Goal: Task Accomplishment & Management: Manage account settings

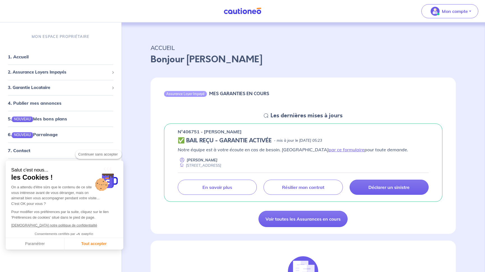
checkbox input "true"
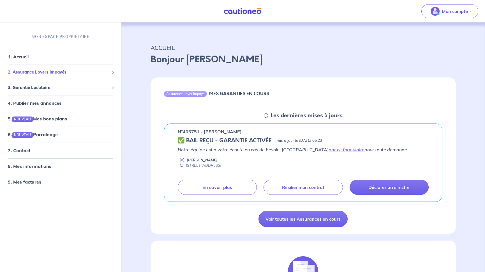
click at [112, 74] on span at bounding box center [113, 72] width 2 height 6
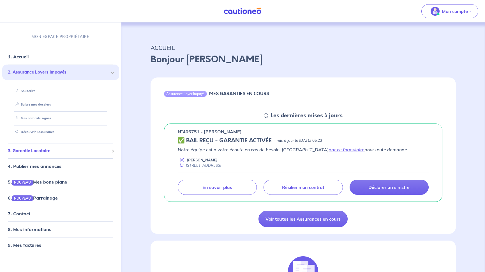
click at [114, 150] on span at bounding box center [112, 151] width 3 height 3
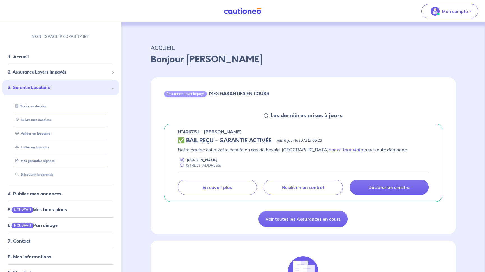
click at [110, 88] on div "3. Garantie Locataire" at bounding box center [60, 87] width 117 height 15
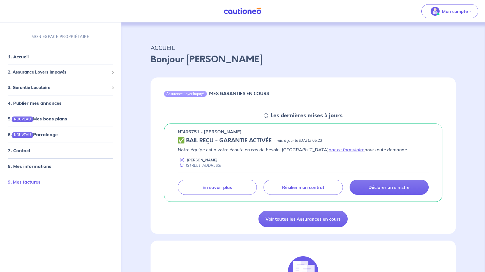
click at [40, 182] on link "9. Mes factures" at bounding box center [24, 182] width 33 height 6
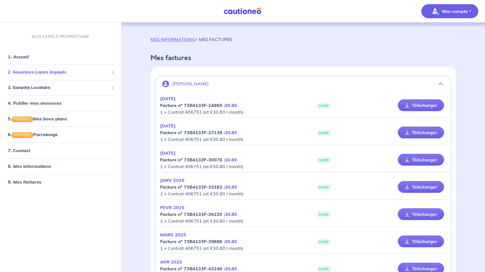
click at [113, 72] on span at bounding box center [112, 72] width 3 height 3
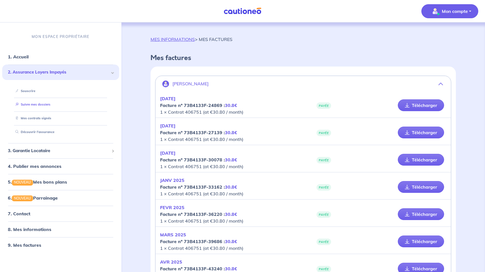
click at [50, 104] on link "Suivre mes dossiers" at bounding box center [31, 104] width 37 height 4
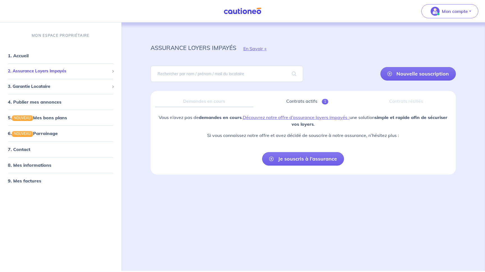
click at [110, 70] on div "2. Assurance Loyers Impayés" at bounding box center [60, 71] width 117 height 11
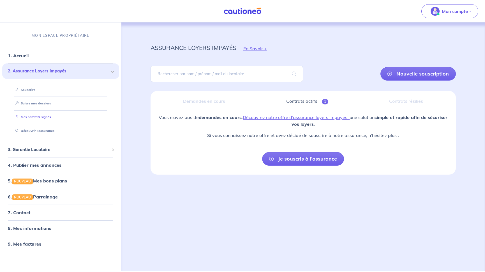
click at [51, 116] on link "Mes contrats signés" at bounding box center [32, 117] width 38 height 4
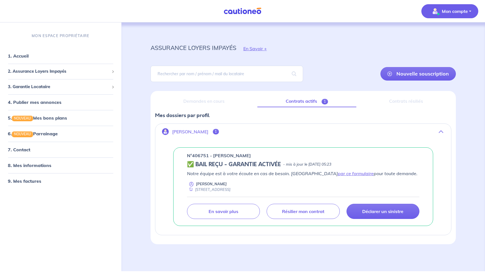
click at [471, 10] on button "Mon compte" at bounding box center [450, 11] width 57 height 14
click at [448, 37] on link "Mes informations" at bounding box center [444, 34] width 45 height 9
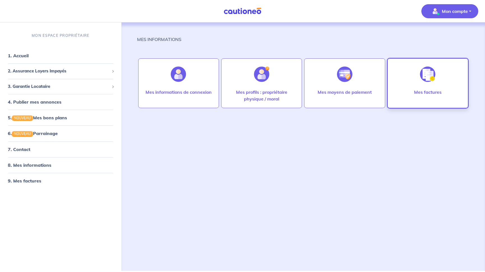
click at [415, 86] on div "Mes factures" at bounding box center [428, 83] width 81 height 50
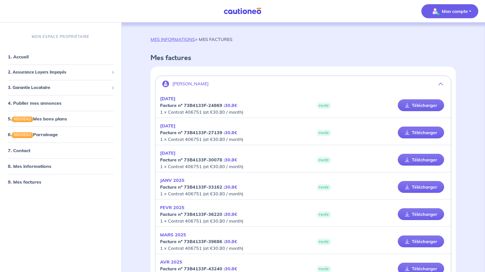
click at [172, 99] on em "[DATE]" at bounding box center [167, 99] width 15 height 6
click at [113, 73] on span at bounding box center [112, 72] width 3 height 3
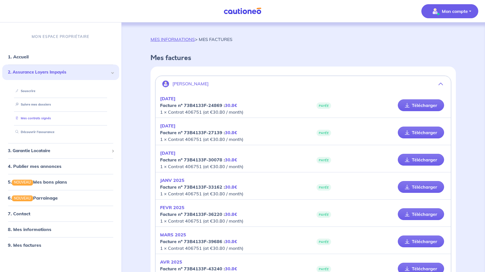
click at [51, 120] on link "Mes contrats signés" at bounding box center [32, 118] width 38 height 4
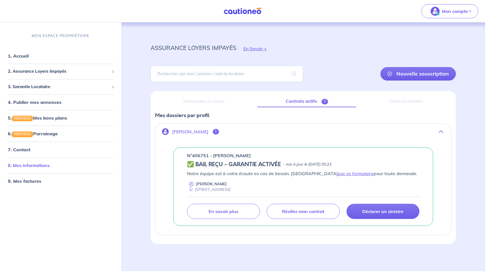
click at [50, 165] on link "8. Mes informations" at bounding box center [29, 165] width 42 height 6
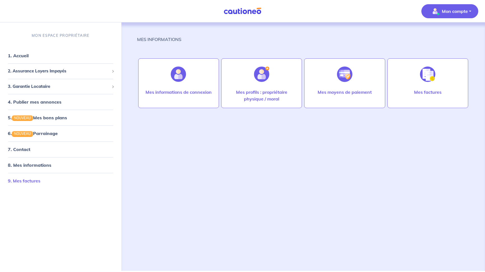
click at [40, 180] on link "9. Mes factures" at bounding box center [24, 181] width 33 height 6
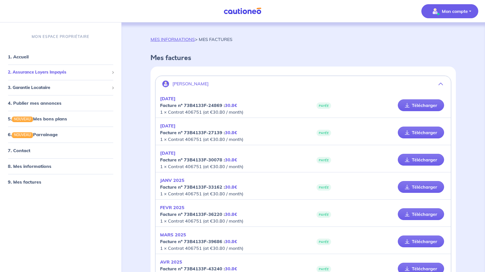
click at [111, 72] on span at bounding box center [112, 72] width 3 height 3
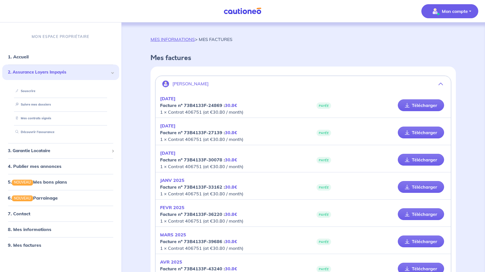
click at [111, 72] on span at bounding box center [112, 72] width 3 height 3
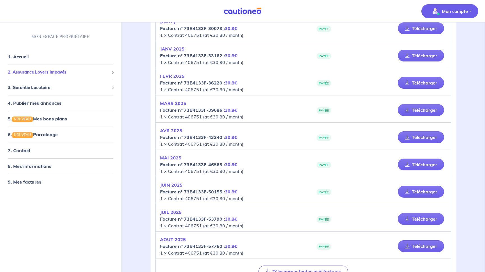
scroll to position [132, 0]
